Goal: Task Accomplishment & Management: Complete application form

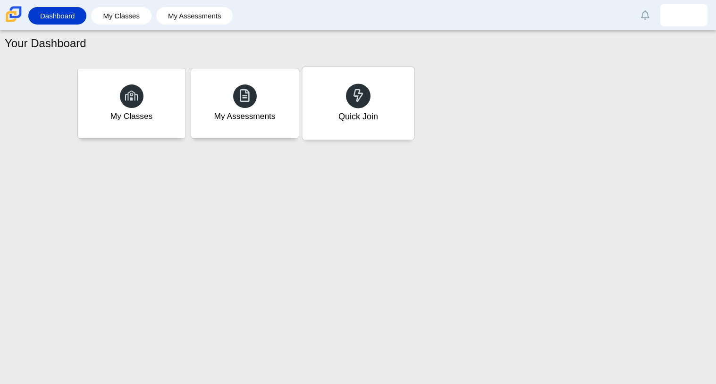
click at [377, 77] on div "Quick Join" at bounding box center [358, 103] width 112 height 73
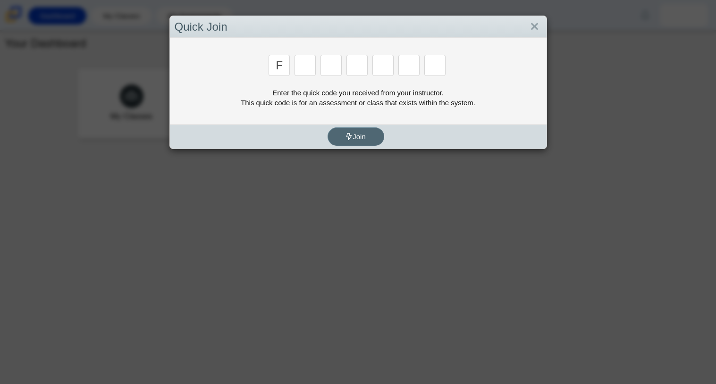
type input "f"
type input "7"
type input "m"
type input "c"
type input "h"
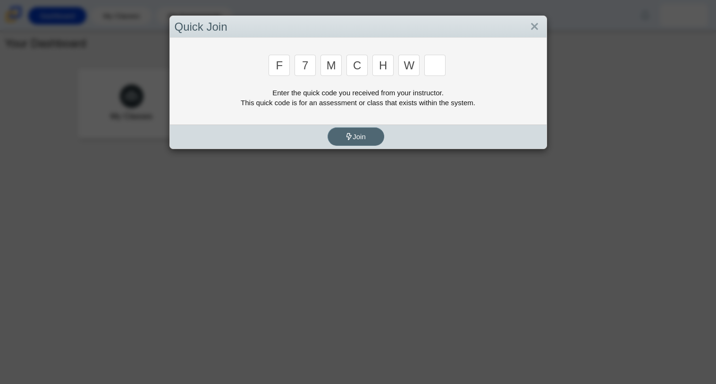
type input "w"
type input "k"
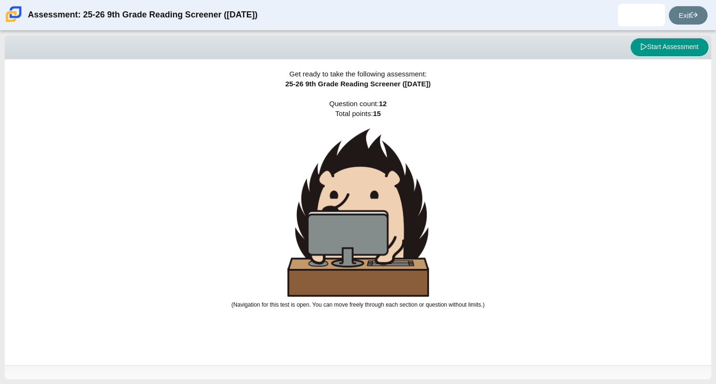
click at [677, 63] on div "Get ready to take the following assessment: 25-26 9th Grade Reading Screener (A…" at bounding box center [358, 213] width 707 height 306
click at [672, 47] on button "Start Assessment" at bounding box center [670, 47] width 78 height 18
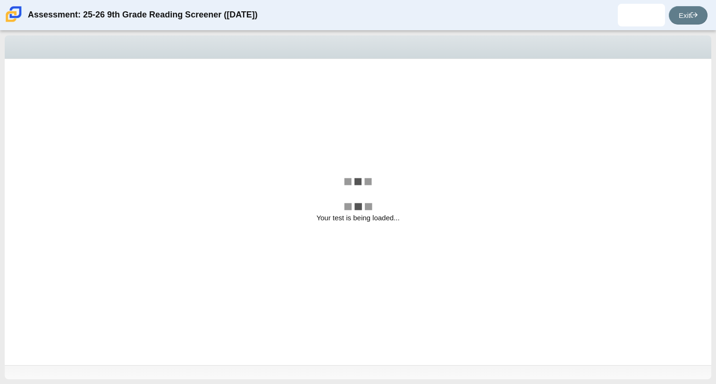
select select "ccc5b315-3c7c-471c-bf90-f22c8299c798"
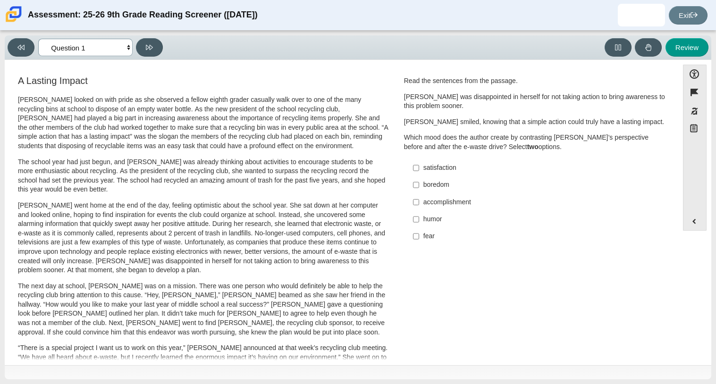
click at [130, 50] on select "Questions Question 1 Question 2 Question 3 Question 4 Question 5 Question 6 Que…" at bounding box center [85, 47] width 94 height 17
click at [201, 165] on p "The school year had just begun, and Scarlett was already thinking about activit…" at bounding box center [203, 176] width 371 height 37
click at [417, 168] on label "satisfaction satisfaction" at bounding box center [536, 168] width 259 height 17
click at [417, 168] on input "satisfaction satisfaction" at bounding box center [416, 168] width 6 height 17
checkbox input "true"
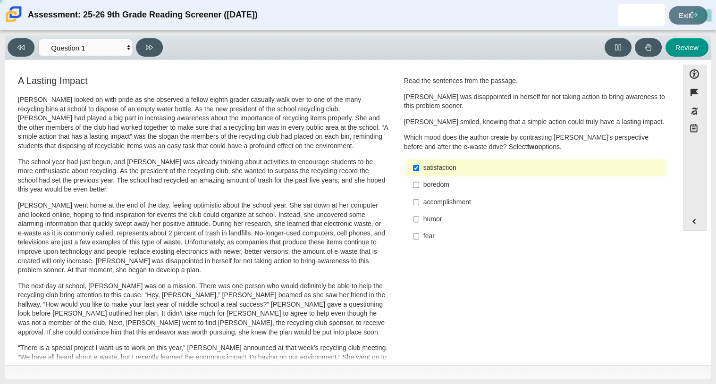
click at [407, 201] on label "accomplishment accomplishment" at bounding box center [536, 202] width 259 height 17
click at [413, 201] on input "accomplishment accomplishment" at bounding box center [416, 202] width 6 height 17
checkbox input "true"
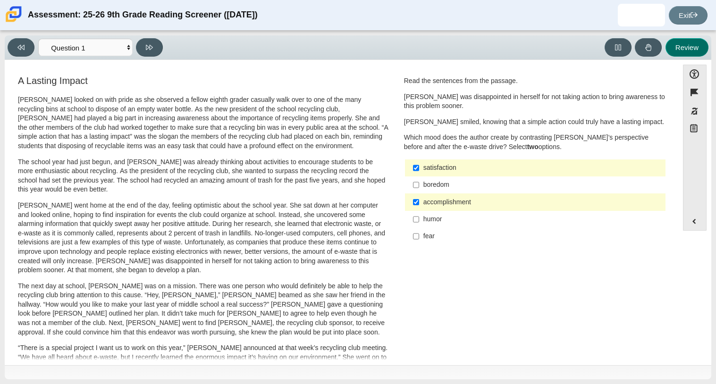
click at [690, 51] on button "Review" at bounding box center [687, 47] width 43 height 18
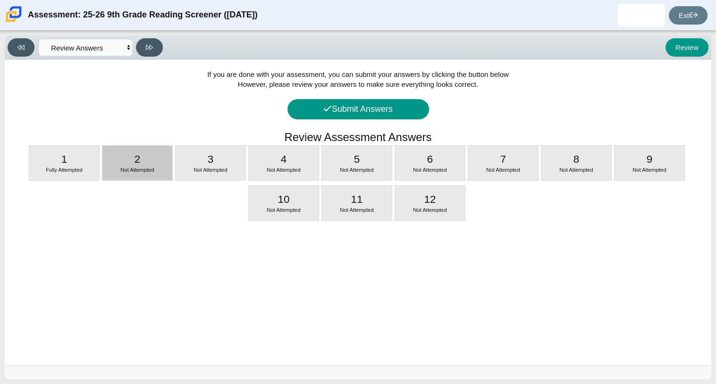
click at [152, 149] on div "2 Not Attempted" at bounding box center [137, 163] width 70 height 34
select select "0ff64528-ffd7-428d-b192-babfaadd44e8"
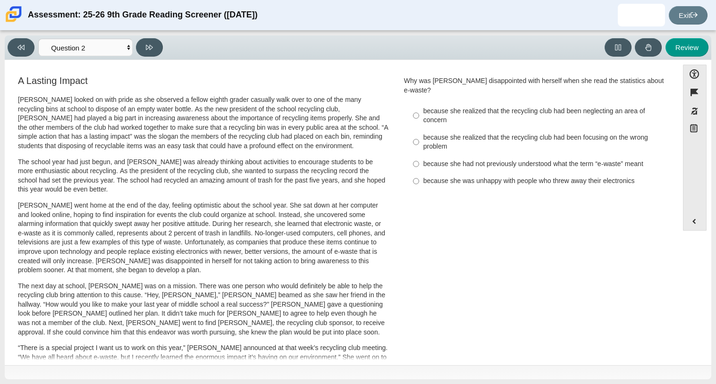
click at [426, 133] on div "because she realized that the recycling club had been focusing on the wrong pro…" at bounding box center [543, 142] width 239 height 18
click at [419, 129] on input "because she realized that the recycling club had been focusing on the wrong pro…" at bounding box center [416, 142] width 6 height 26
radio input "true"
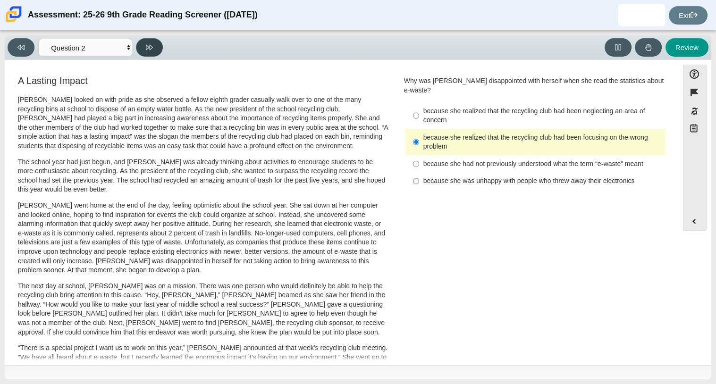
click at [145, 44] on button at bounding box center [149, 47] width 27 height 18
select select "7ce3d843-6974-4858-901c-1ff39630e843"
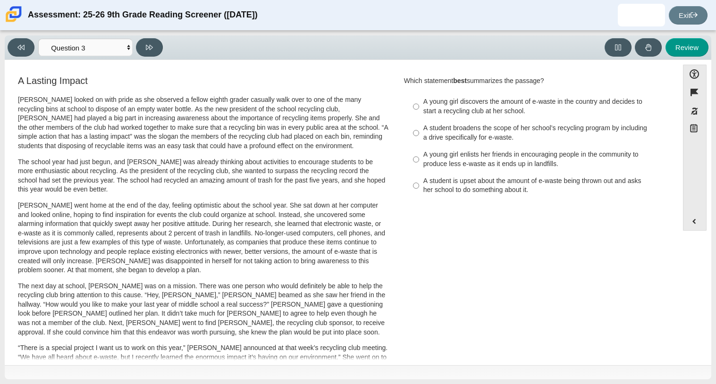
click at [433, 183] on div "A student is upset about the amount of e-waste being thrown out and asks her sc…" at bounding box center [543, 186] width 239 height 18
click at [419, 183] on input "A student is upset about the amount of e-waste being thrown out and asks her sc…" at bounding box center [416, 186] width 6 height 26
radio input "true"
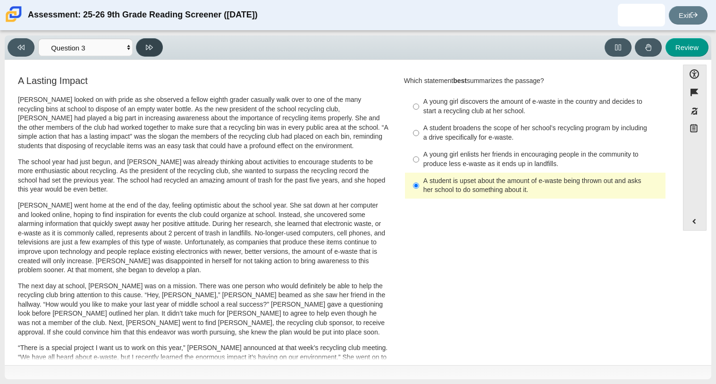
click at [151, 53] on button at bounding box center [149, 47] width 27 height 18
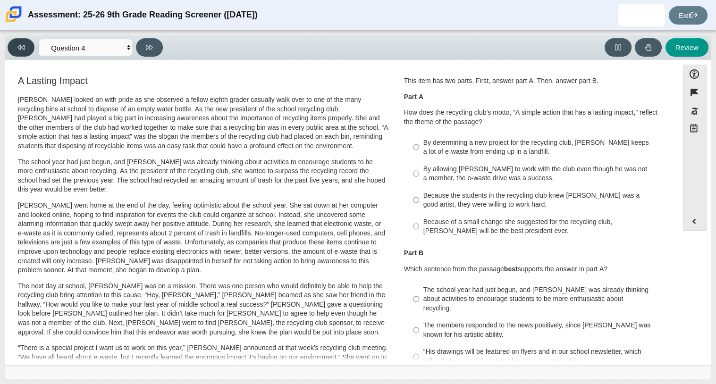
click at [26, 46] on button at bounding box center [21, 47] width 27 height 18
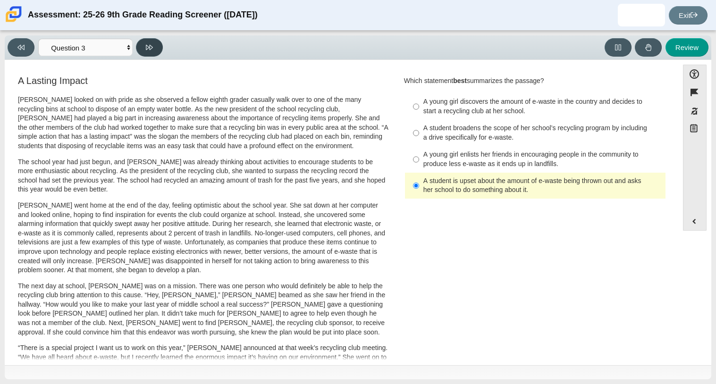
click at [152, 54] on button at bounding box center [149, 47] width 27 height 18
select select "ca9ea0f1-49c5-4bd1-83b0-472c18652b42"
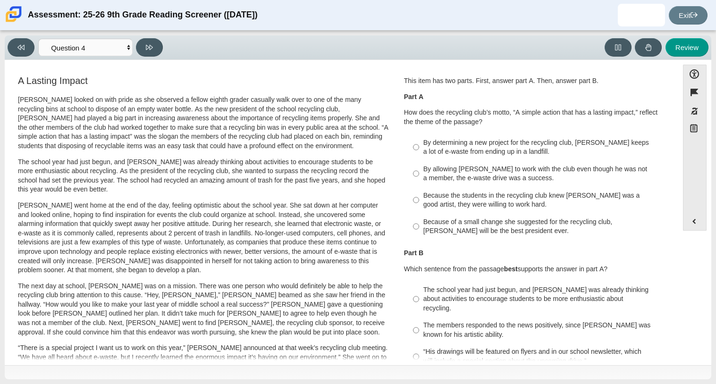
click at [482, 196] on div "Because the students in the recycling club knew Juan Carlos was a good artist, …" at bounding box center [543, 200] width 239 height 18
click at [419, 196] on input "Because the students in the recycling club knew Juan Carlos was a good artist, …" at bounding box center [416, 200] width 6 height 26
radio input "true"
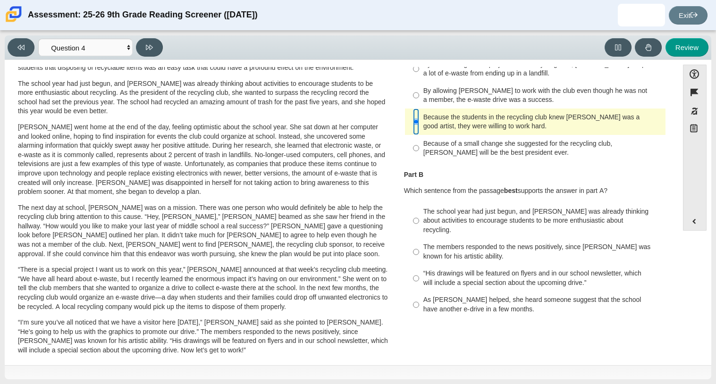
scroll to position [74, 0]
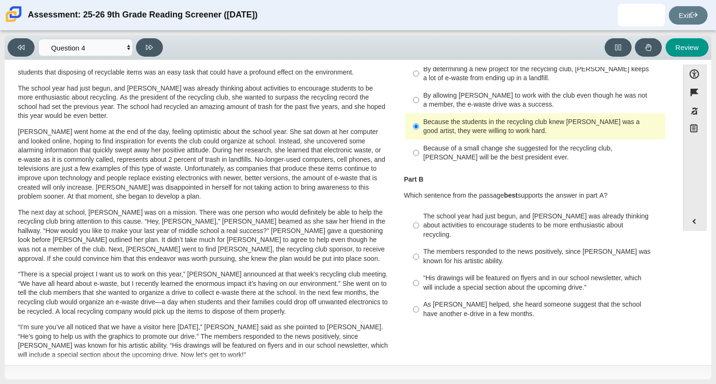
click at [490, 247] on div "The members responded to the news positively, since Juan Carlos was known for h…" at bounding box center [543, 256] width 239 height 18
click at [419, 244] on input "The members responded to the news positively, since Juan Carlos was known for h…" at bounding box center [416, 257] width 6 height 26
radio input "true"
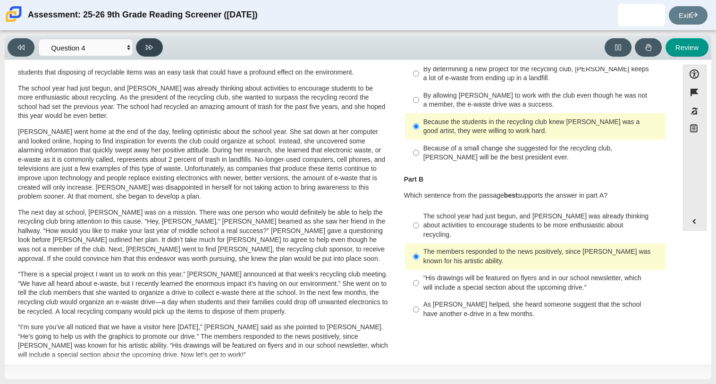
click at [154, 50] on button at bounding box center [149, 47] width 27 height 18
select select "e41f1a79-e29f-4095-8030-a53364015bed"
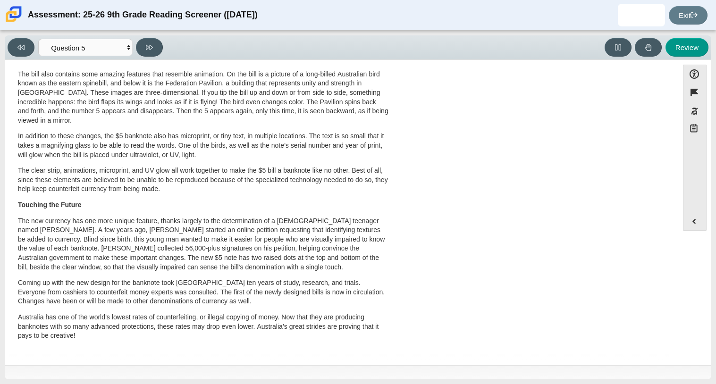
scroll to position [0, 0]
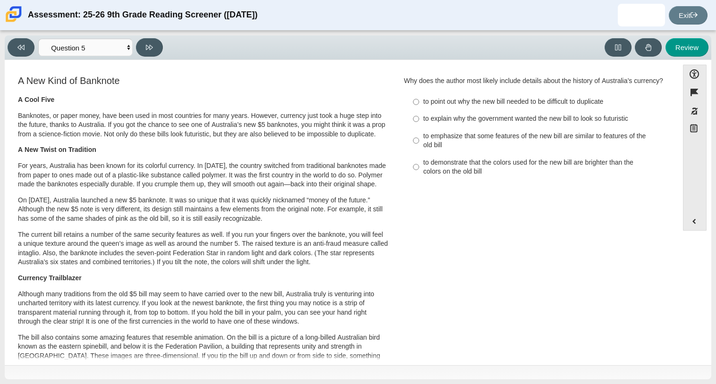
click at [439, 124] on div "to explain why the government wanted the new bill to look so futuristic" at bounding box center [543, 118] width 239 height 9
click at [419, 127] on input "to explain why the government wanted the new bill to look so futuristic to expl…" at bounding box center [416, 119] width 6 height 17
radio input "true"
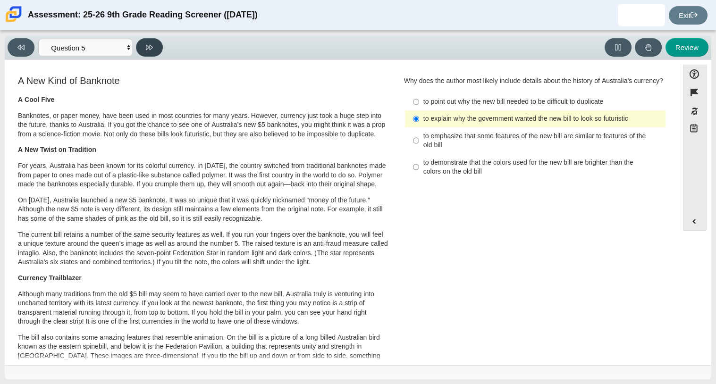
click at [155, 43] on button at bounding box center [149, 47] width 27 height 18
select select "69146e31-7b3d-4a3e-9ce6-f30c24342ae0"
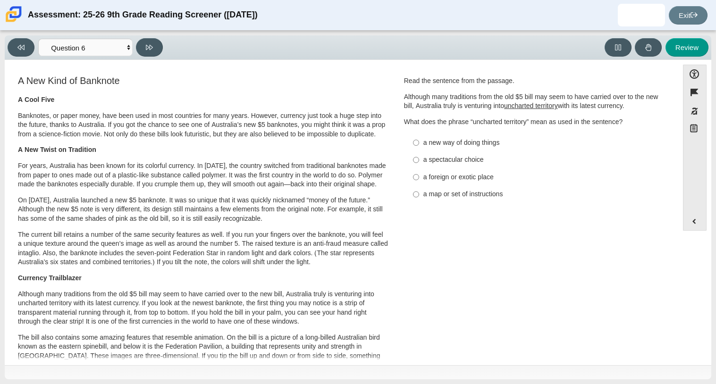
click at [425, 147] on div "a new way of doing things" at bounding box center [543, 142] width 239 height 9
click at [419, 147] on input "a new way of doing things a new way of doing things" at bounding box center [416, 142] width 6 height 17
radio input "true"
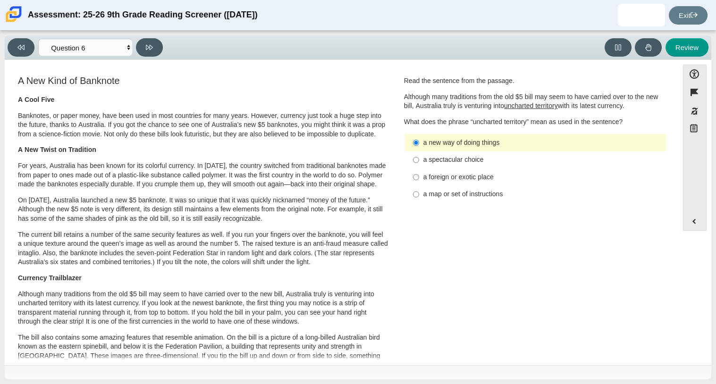
click at [430, 159] on div "a spectacular choice" at bounding box center [543, 159] width 239 height 9
click at [419, 159] on input "a spectacular choice a spectacular choice" at bounding box center [416, 160] width 6 height 17
radio input "true"
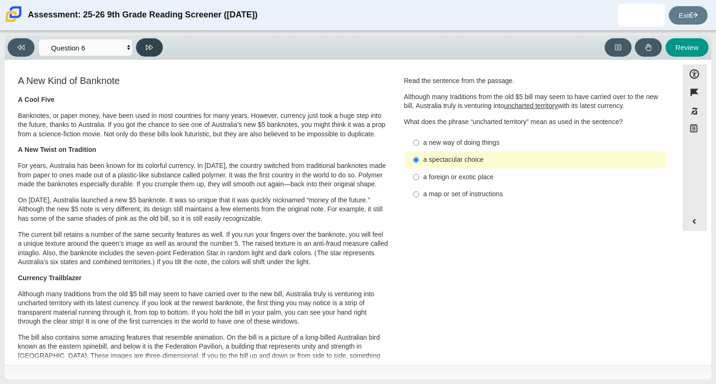
click at [150, 44] on icon at bounding box center [149, 47] width 7 height 7
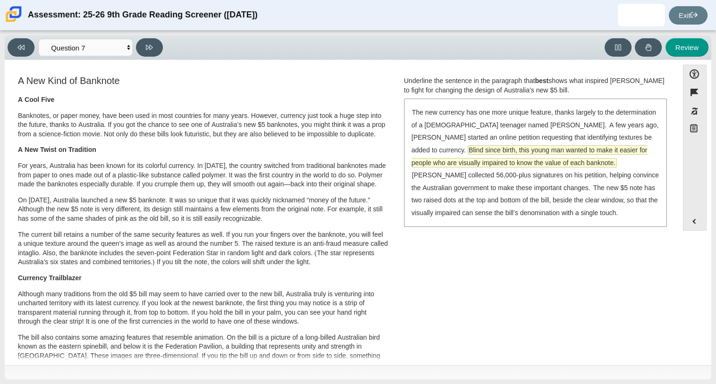
click at [578, 159] on span "Blind since birth, this young man wanted to make it easier for people who are v…" at bounding box center [530, 156] width 236 height 21
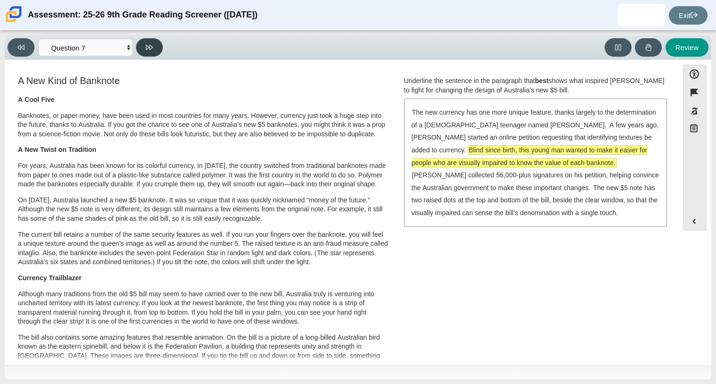
click at [158, 46] on button at bounding box center [149, 47] width 27 height 18
select select "ea8338c2-a6a3-418e-a305-2b963b54a290"
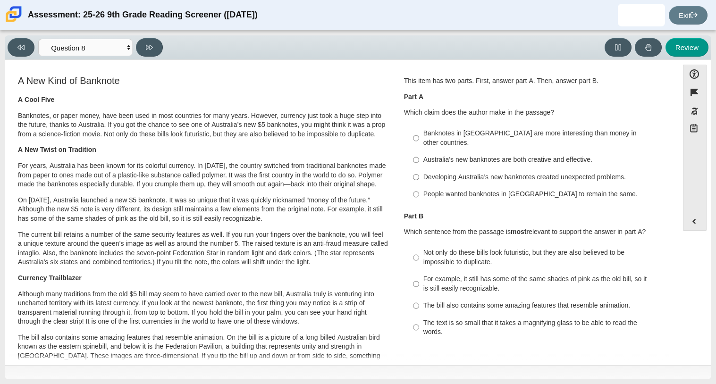
click at [484, 155] on div "Australia’s new banknotes are both creative and effective." at bounding box center [543, 159] width 239 height 9
click at [419, 152] on input "Australia’s new banknotes are both creative and effective. Australia’s new bank…" at bounding box center [416, 160] width 6 height 17
radio input "true"
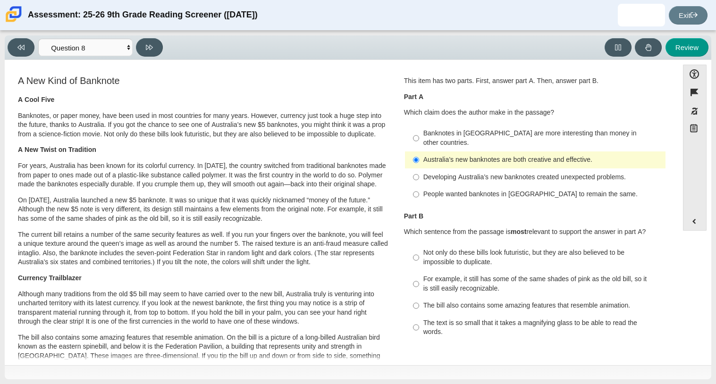
click at [424, 248] on div "Not only do these bills look futuristic, but they are also believed to be impos…" at bounding box center [543, 257] width 239 height 18
click at [419, 248] on input "Not only do these bills look futuristic, but they are also believed to be impos…" at bounding box center [416, 258] width 6 height 26
radio input "true"
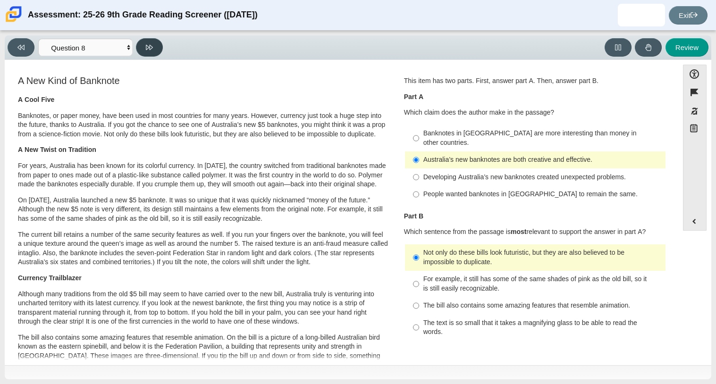
click at [142, 45] on button at bounding box center [149, 47] width 27 height 18
select select "89f058d6-b15c-4ef5-a4b3-fdaffb8868b6"
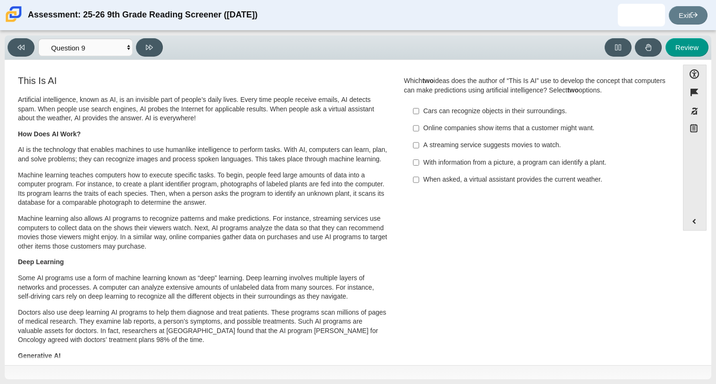
click at [441, 128] on div "Online companies show items that a customer might want." at bounding box center [543, 128] width 239 height 9
click at [419, 128] on input "Online companies show items that a customer might want. Online companies show i…" at bounding box center [416, 128] width 6 height 17
checkbox input "true"
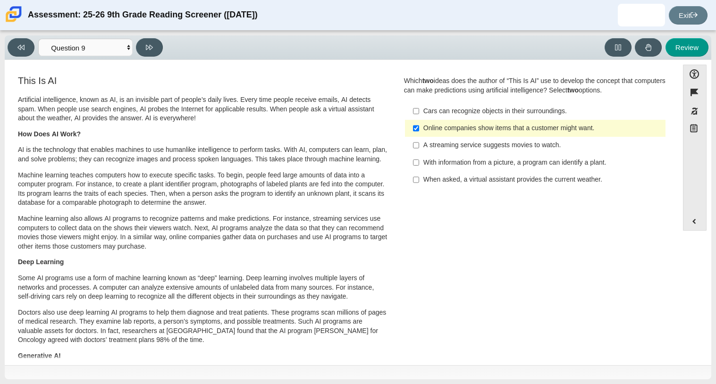
click at [440, 163] on div "With information from a picture, a program can identify a plant." at bounding box center [543, 162] width 239 height 9
click at [419, 163] on input "With information from a picture, a program can identify a plant. With informati…" at bounding box center [416, 162] width 6 height 17
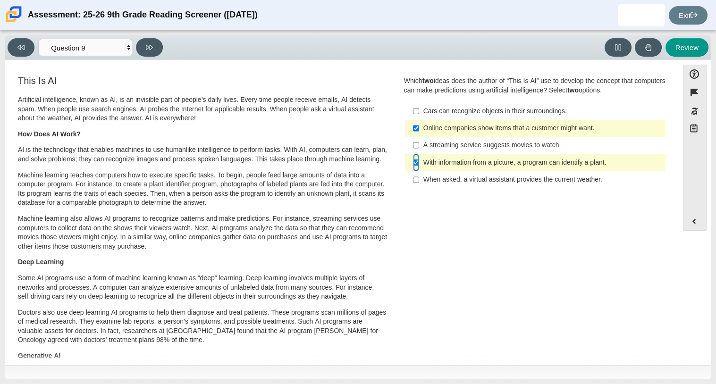
click at [413, 154] on input "With information from a picture, a program can identify a plant. With informati…" at bounding box center [416, 162] width 6 height 17
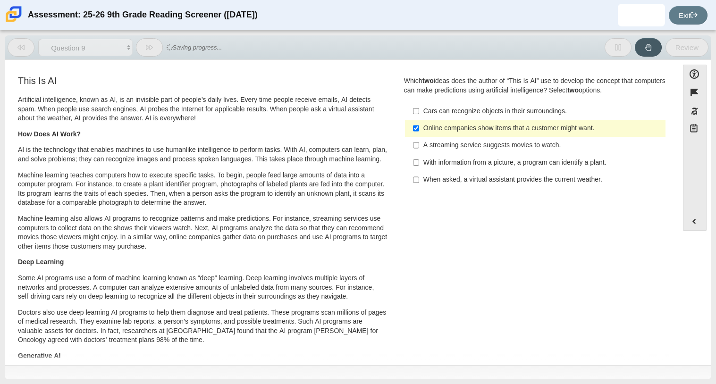
click at [439, 164] on div "With information from a picture, a program can identify a plant." at bounding box center [543, 162] width 239 height 9
click at [419, 164] on input "With information from a picture, a program can identify a plant. With informati…" at bounding box center [416, 162] width 6 height 17
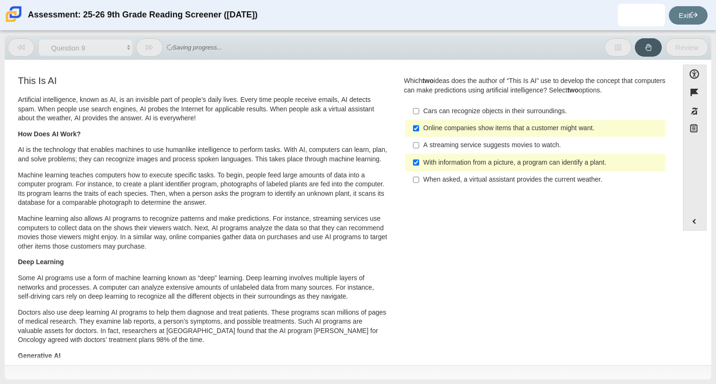
click at [438, 165] on div "With information from a picture, a program can identify a plant." at bounding box center [543, 162] width 239 height 9
click at [419, 165] on input "With information from a picture, a program can identify a plant. With informati…" at bounding box center [416, 162] width 6 height 17
checkbox input "false"
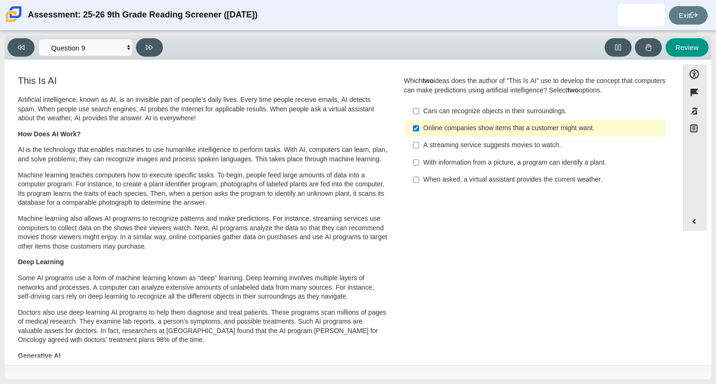
click at [447, 178] on div "When asked, a virtual assistant provides the current weather." at bounding box center [543, 179] width 239 height 9
click at [419, 178] on input "When asked, a virtual assistant provides the current weather. When asked, a vir…" at bounding box center [416, 179] width 6 height 17
checkbox input "true"
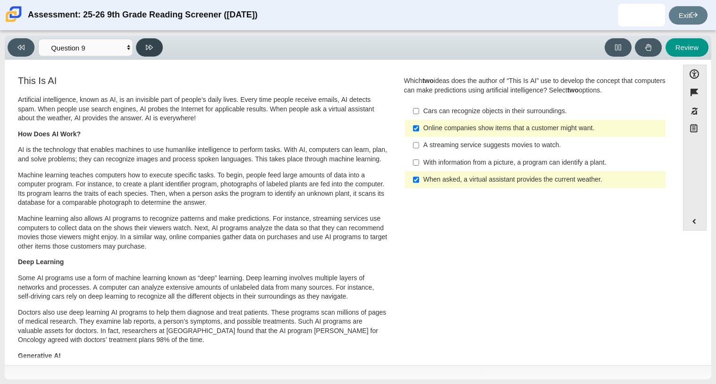
click at [158, 49] on button at bounding box center [149, 47] width 27 height 18
select select "cdf3c14e-a918-44d1-9b63-3db0fa81641e"
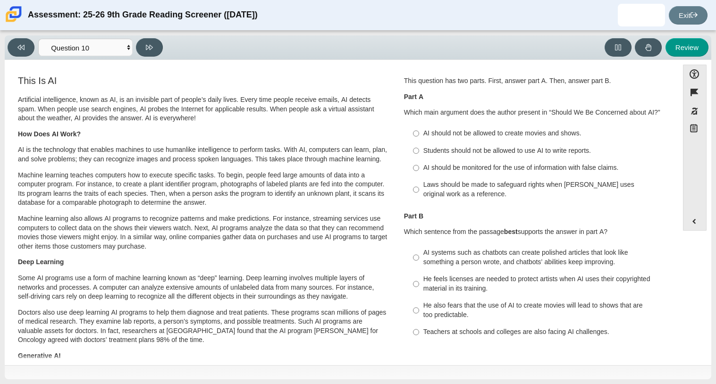
click at [463, 133] on div "AI should not be allowed to create movies and shows." at bounding box center [543, 133] width 239 height 9
click at [419, 133] on input "AI should not be allowed to create movies and shows. AI should not be allowed t…" at bounding box center [416, 133] width 6 height 17
radio input "true"
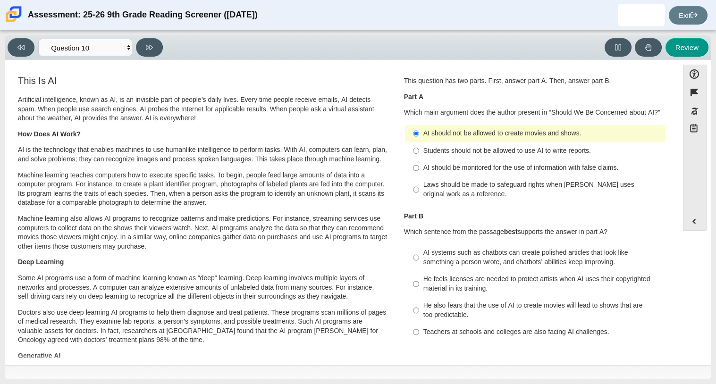
click at [497, 200] on label "Laws should be made to safeguard rights when AI uses original work as a referen…" at bounding box center [536, 190] width 259 height 26
click at [419, 200] on input "Laws should be made to safeguard rights when AI uses original work as a referen…" at bounding box center [416, 190] width 6 height 26
radio input "true"
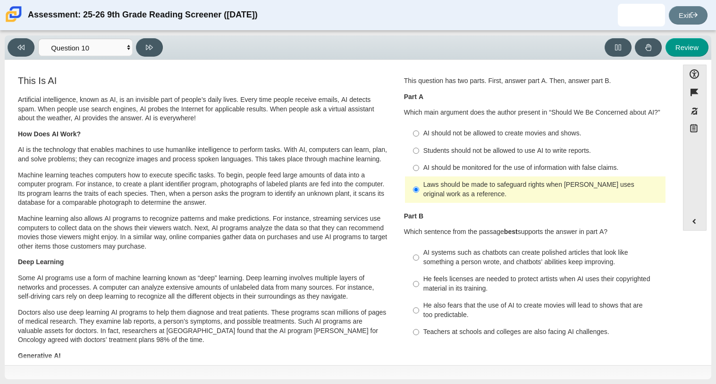
click at [426, 154] on div "Students should not be allowed to use AI to write reports." at bounding box center [543, 150] width 239 height 9
click at [419, 154] on input "Students should not be allowed to use AI to write reports. Students should not …" at bounding box center [416, 150] width 6 height 17
radio input "true"
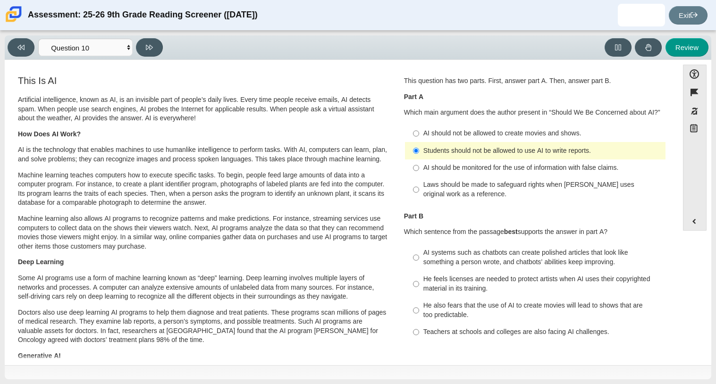
click at [456, 259] on div "AI systems such as chatbots can create polished articles that look like somethi…" at bounding box center [543, 257] width 239 height 18
click at [419, 259] on input "AI systems such as chatbots can create polished articles that look like somethi…" at bounding box center [416, 258] width 6 height 26
radio input "true"
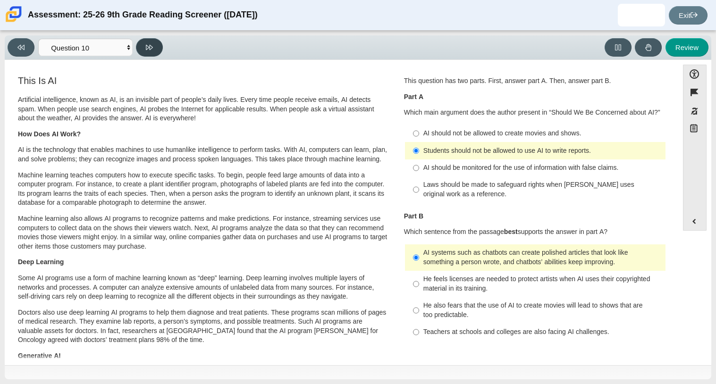
click at [160, 43] on button at bounding box center [149, 47] width 27 height 18
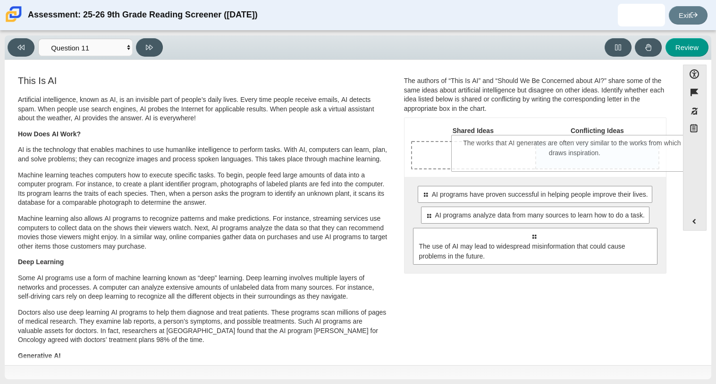
drag, startPoint x: 545, startPoint y: 299, endPoint x: 586, endPoint y: 165, distance: 140.3
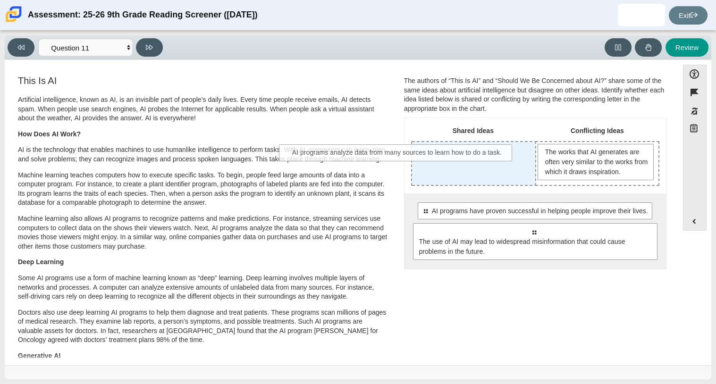
drag, startPoint x: 617, startPoint y: 228, endPoint x: 484, endPoint y: 151, distance: 154.2
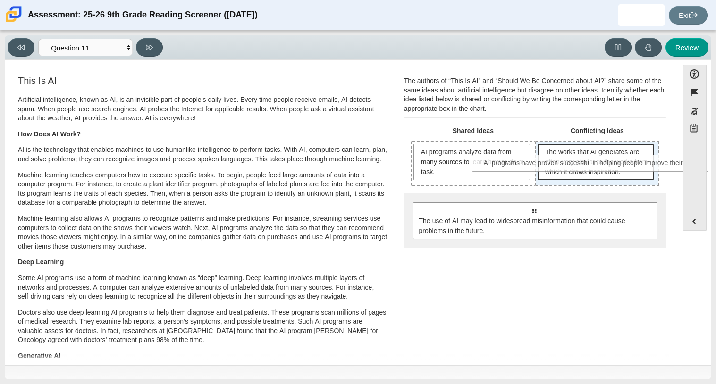
drag, startPoint x: 517, startPoint y: 217, endPoint x: 575, endPoint y: 171, distance: 74.4
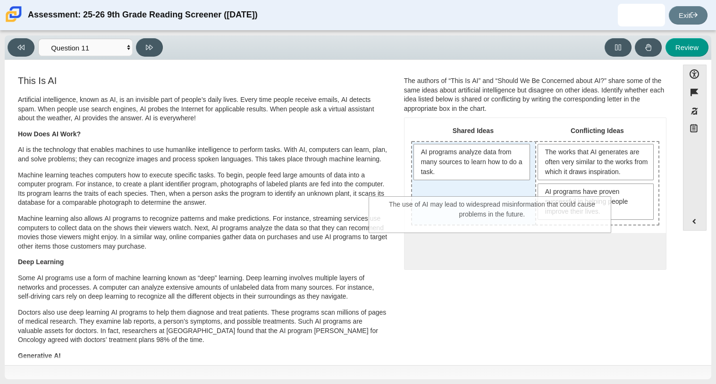
drag, startPoint x: 522, startPoint y: 264, endPoint x: 476, endPoint y: 209, distance: 71.4
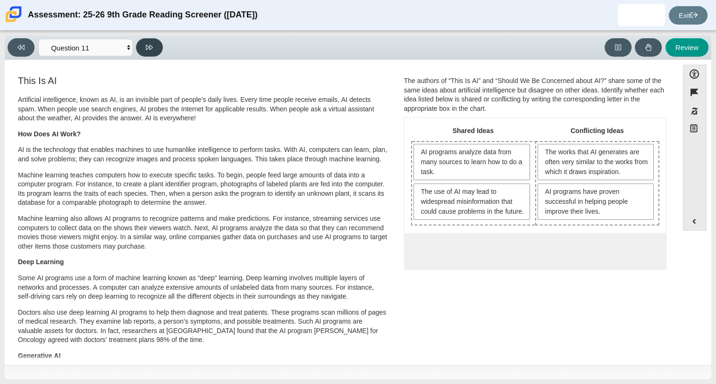
click at [148, 41] on button at bounding box center [149, 47] width 27 height 18
select select "c3effed4-44ce-4a19-bd96-1787f34e9b4c"
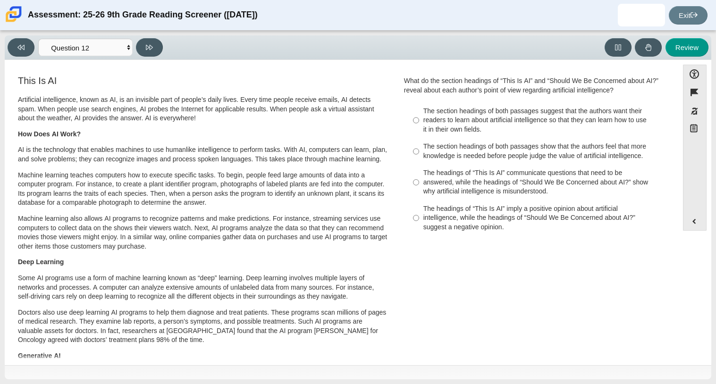
click at [433, 228] on div "The headings of “This Is AI” imply a positive opinion about artificial intellig…" at bounding box center [543, 218] width 239 height 28
click at [419, 228] on input "The headings of “This Is AI” imply a positive opinion about artificial intellig…" at bounding box center [416, 218] width 6 height 36
radio input "true"
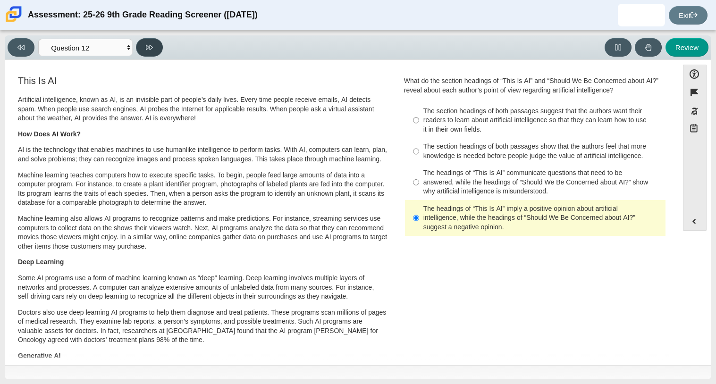
click at [157, 51] on button at bounding box center [149, 47] width 27 height 18
select select "review"
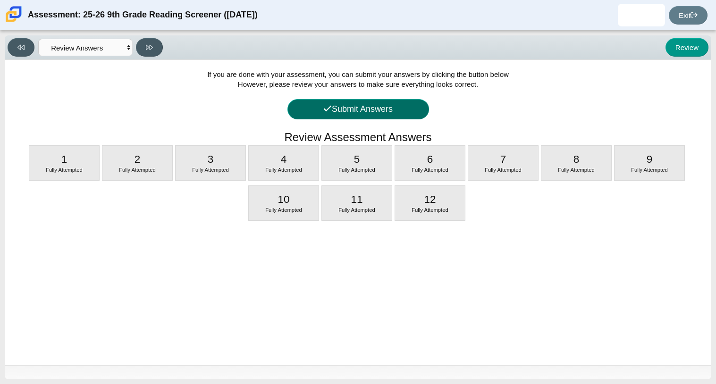
click at [324, 113] on icon at bounding box center [328, 108] width 9 height 9
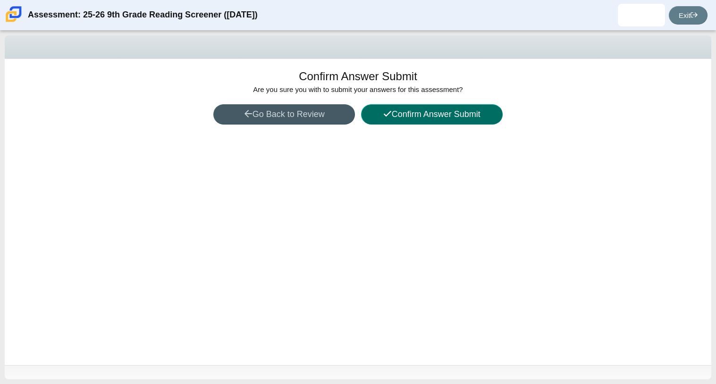
click at [388, 107] on button "Confirm Answer Submit" at bounding box center [432, 114] width 142 height 20
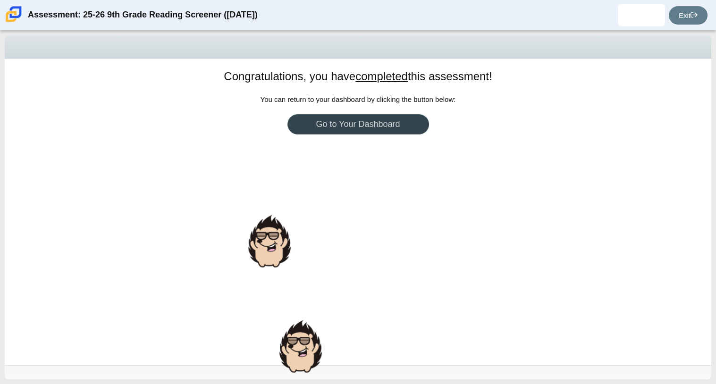
click at [394, 120] on link "Go to Your Dashboard" at bounding box center [359, 124] width 142 height 20
